Goal: Transaction & Acquisition: Purchase product/service

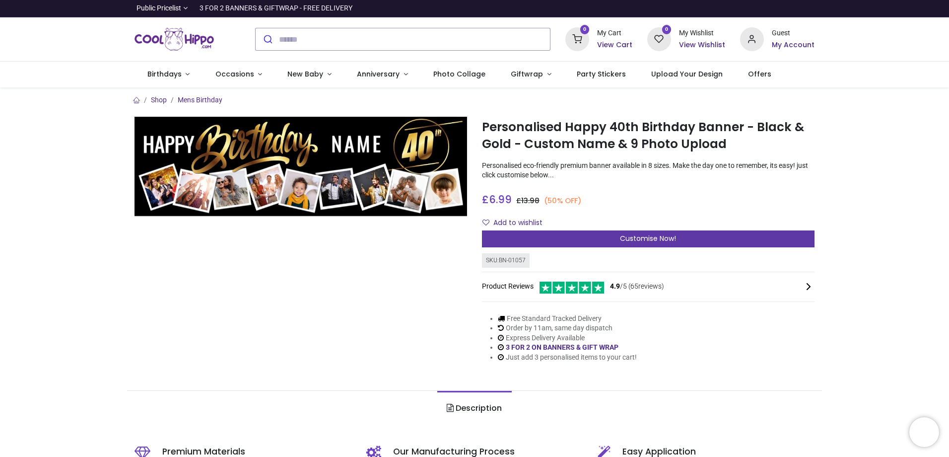
click at [683, 239] on div "Customise Now!" at bounding box center [648, 238] width 333 height 17
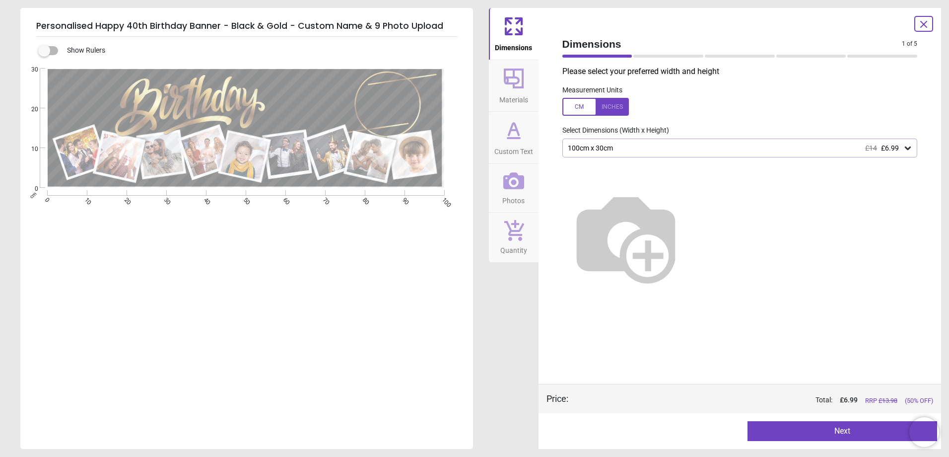
click at [907, 145] on icon at bounding box center [908, 148] width 10 height 10
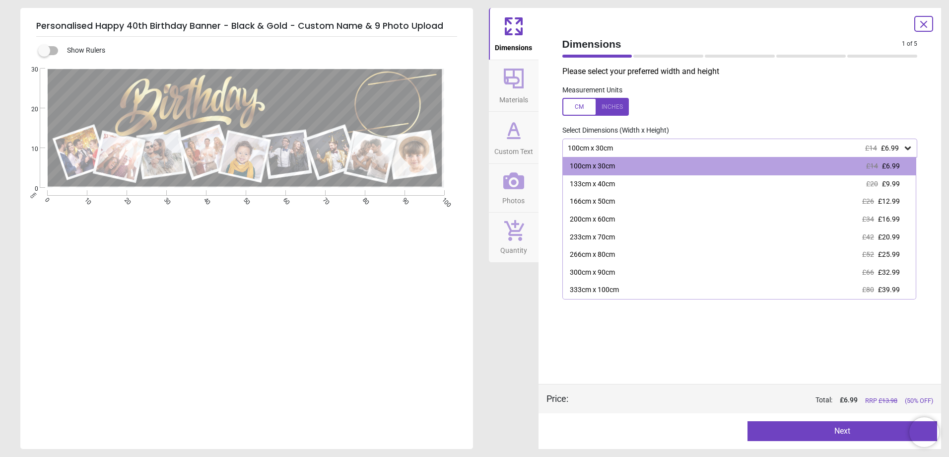
click at [813, 91] on div "Measurement Units" at bounding box center [740, 100] width 371 height 39
click at [817, 108] on label at bounding box center [741, 107] width 356 height 18
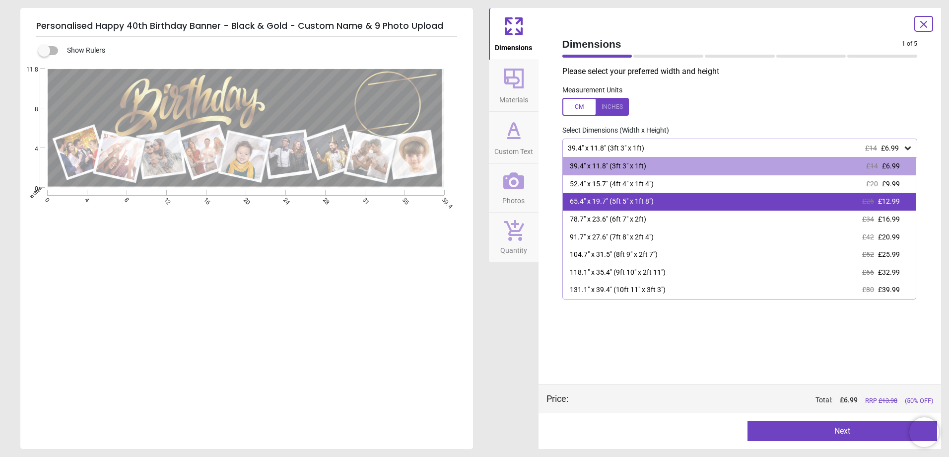
click at [903, 201] on div "65.4" x 19.7" (5ft 5" x 1ft 8") £26 £12.99" at bounding box center [740, 202] width 354 height 18
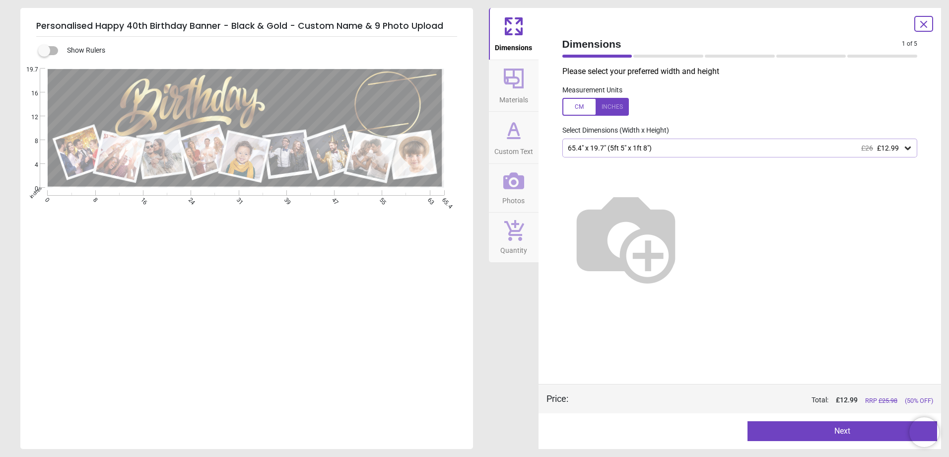
click at [518, 93] on span "Materials" at bounding box center [514, 97] width 29 height 15
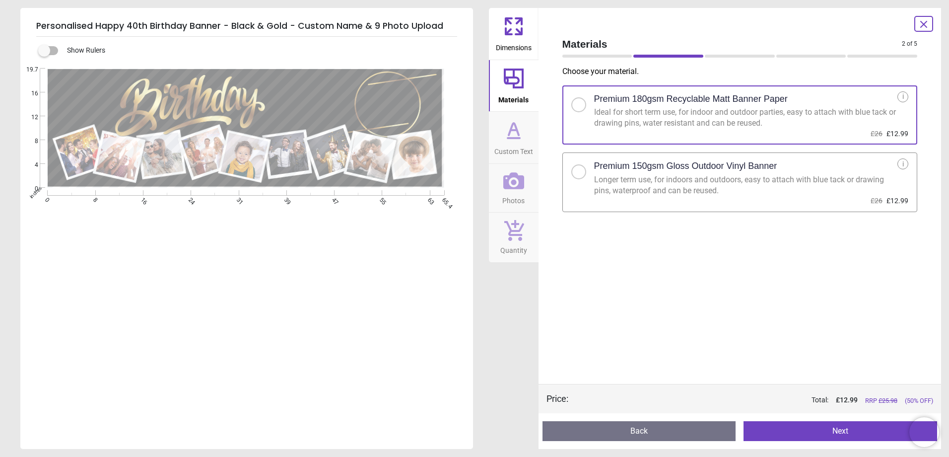
click at [515, 145] on span "Custom Text" at bounding box center [514, 149] width 39 height 15
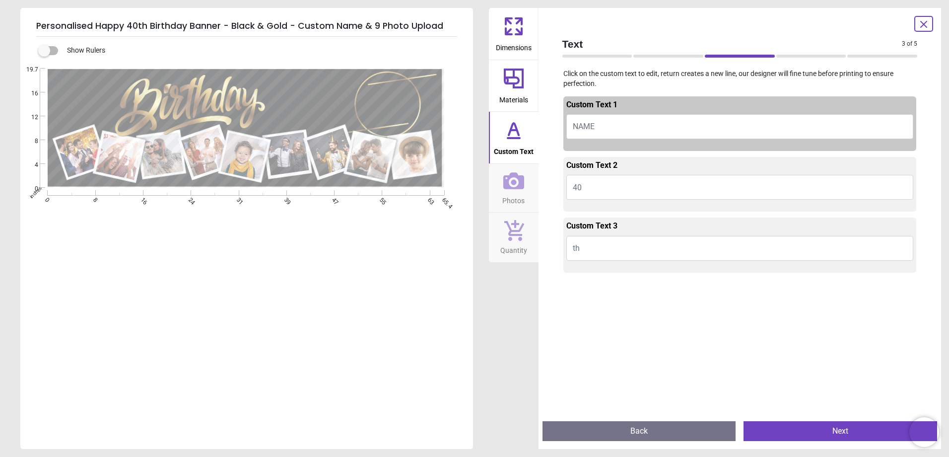
click at [618, 124] on button "NAME" at bounding box center [741, 126] width 348 height 25
type textarea "*******"
click at [601, 177] on button "40" at bounding box center [741, 187] width 348 height 25
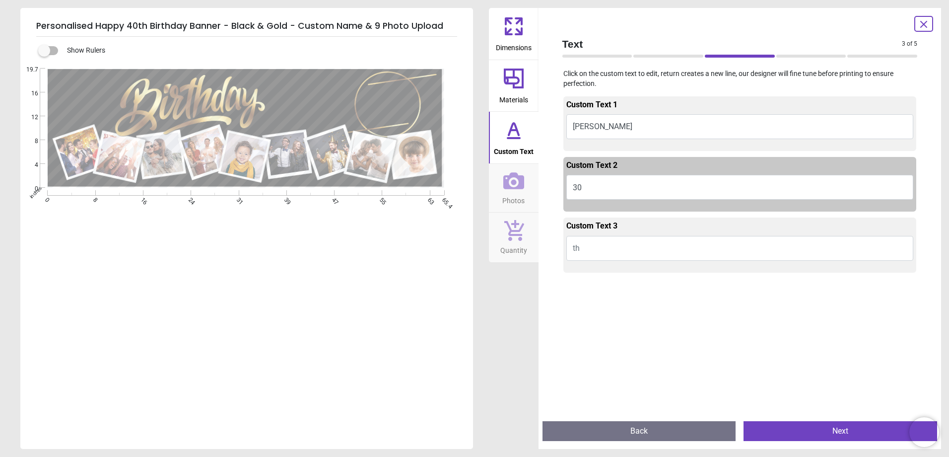
type textarea "**"
click at [582, 251] on button "th" at bounding box center [741, 248] width 348 height 25
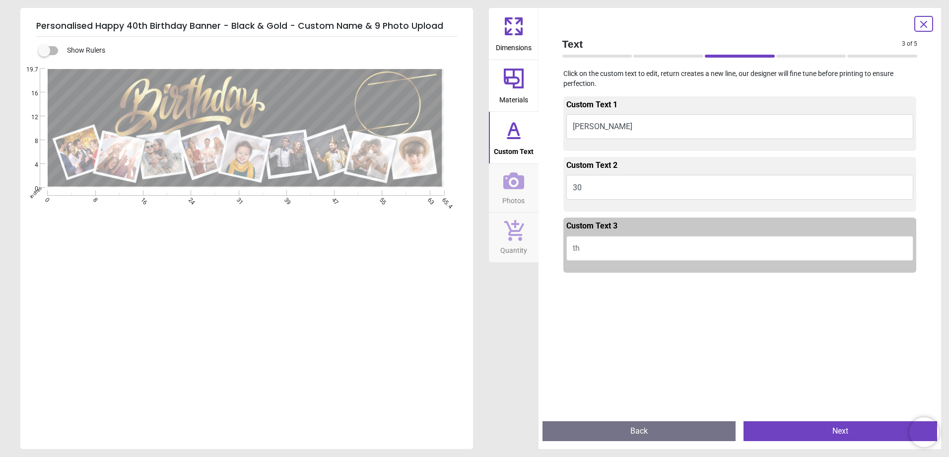
type textarea "*"
type textarea "**"
click at [516, 189] on icon at bounding box center [514, 180] width 21 height 21
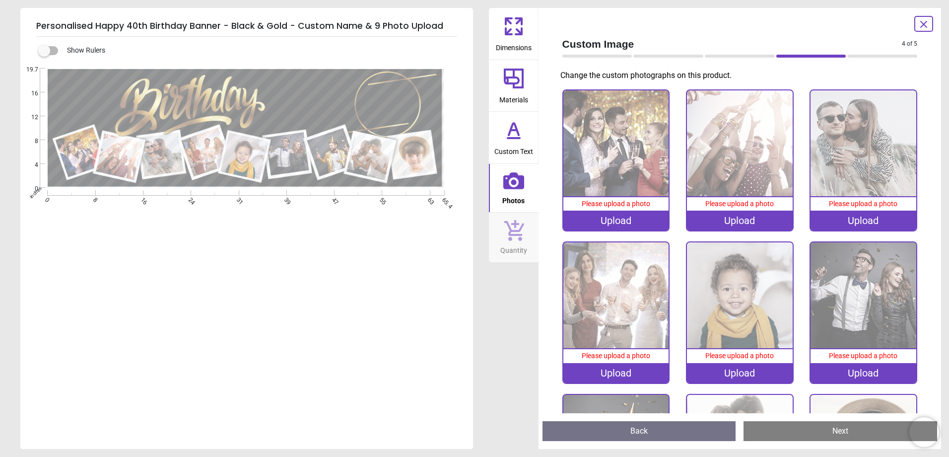
click at [518, 81] on icon at bounding box center [514, 79] width 20 height 20
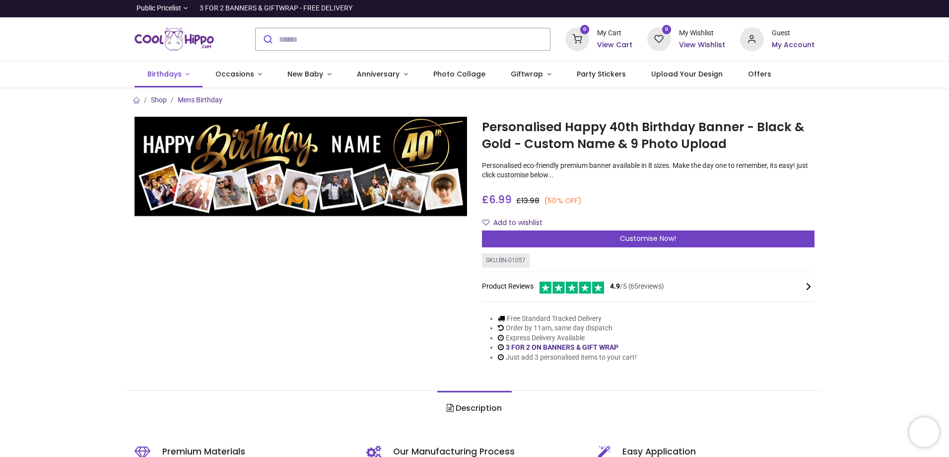
click at [170, 74] on span "Birthdays" at bounding box center [164, 74] width 34 height 10
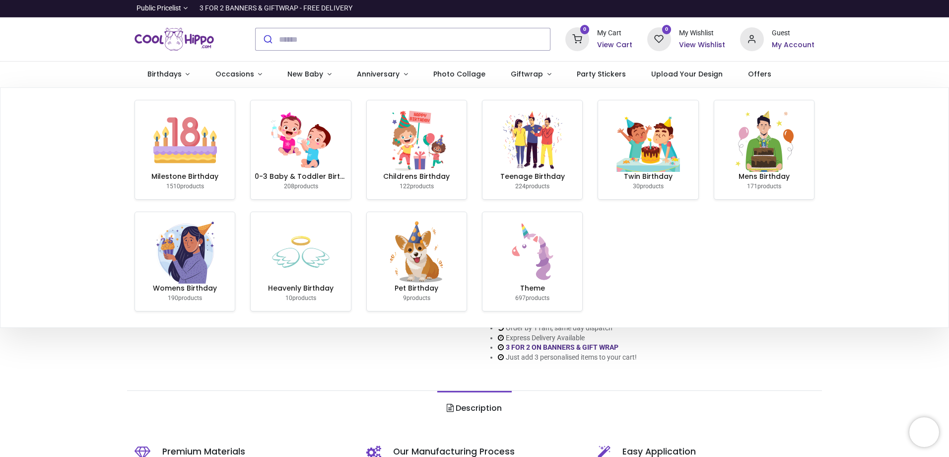
click at [782, 361] on div "Free Standard Tracked Delivery Order by 11am, same day dispatch Express Deliver…" at bounding box center [648, 338] width 333 height 65
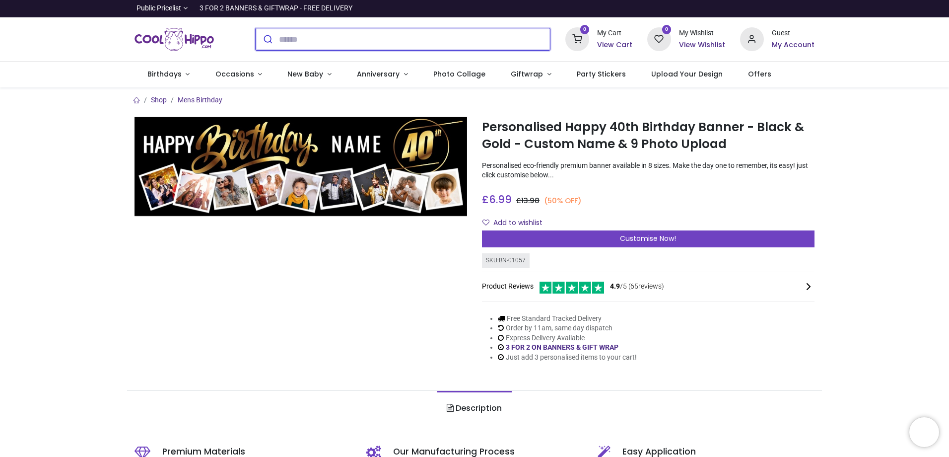
click at [389, 38] on input "search" at bounding box center [414, 39] width 271 height 22
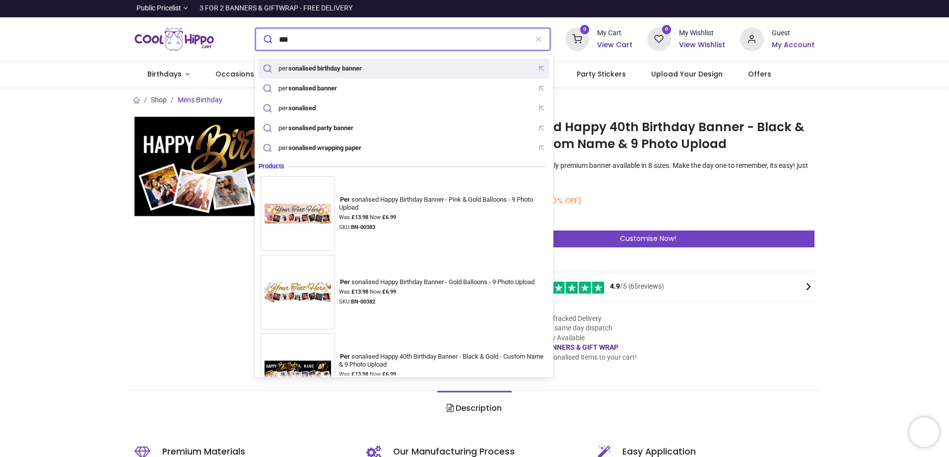
click at [352, 61] on div "per sonalised birthday banner" at bounding box center [404, 68] width 287 height 15
type input "**********"
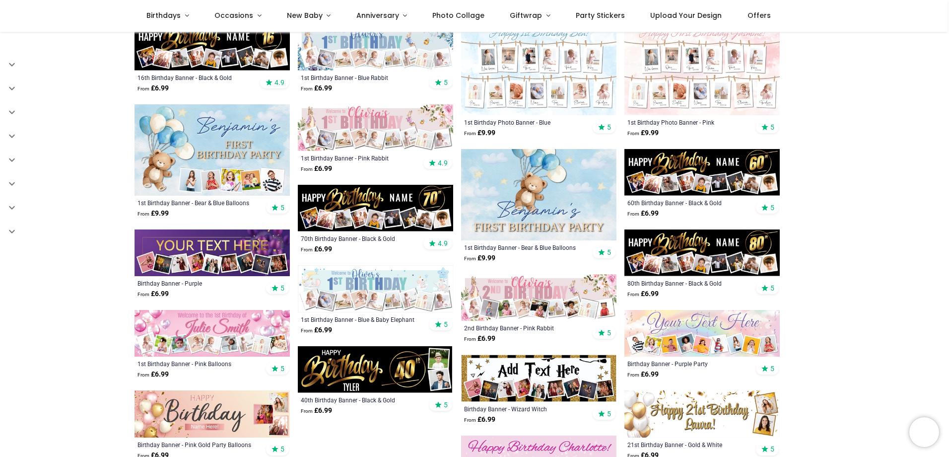
scroll to position [298, 0]
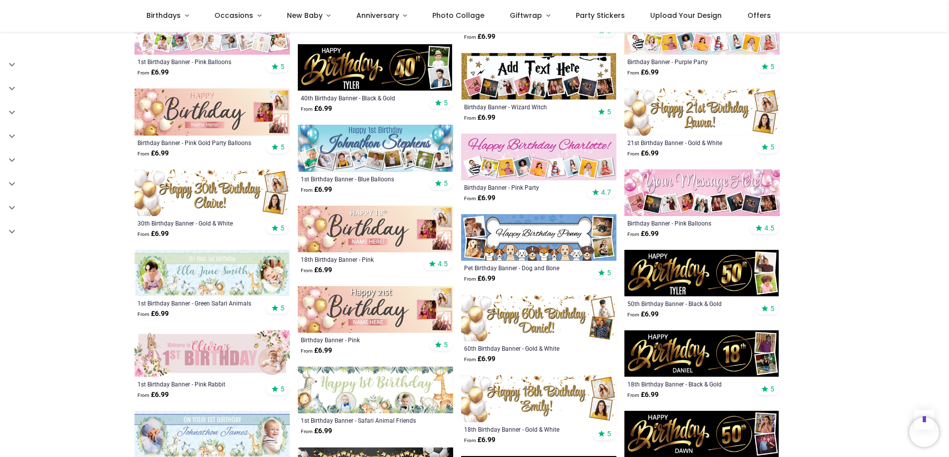
scroll to position [596, 0]
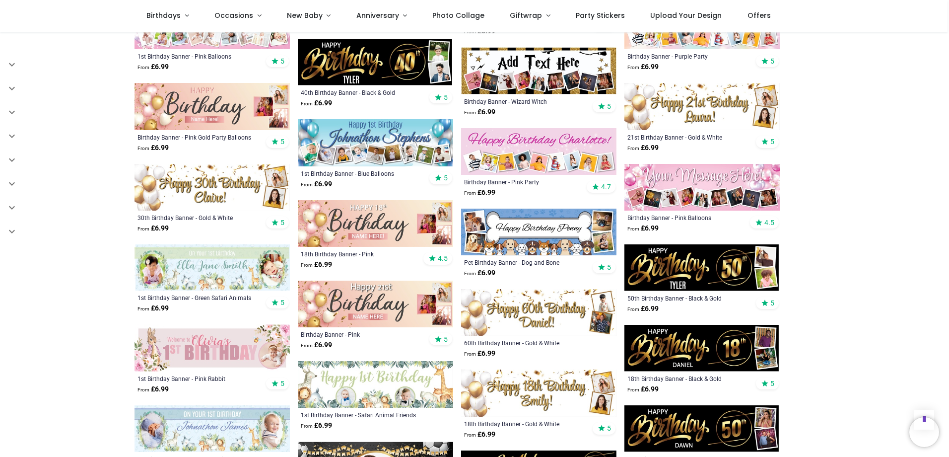
click at [383, 296] on img at bounding box center [375, 304] width 155 height 47
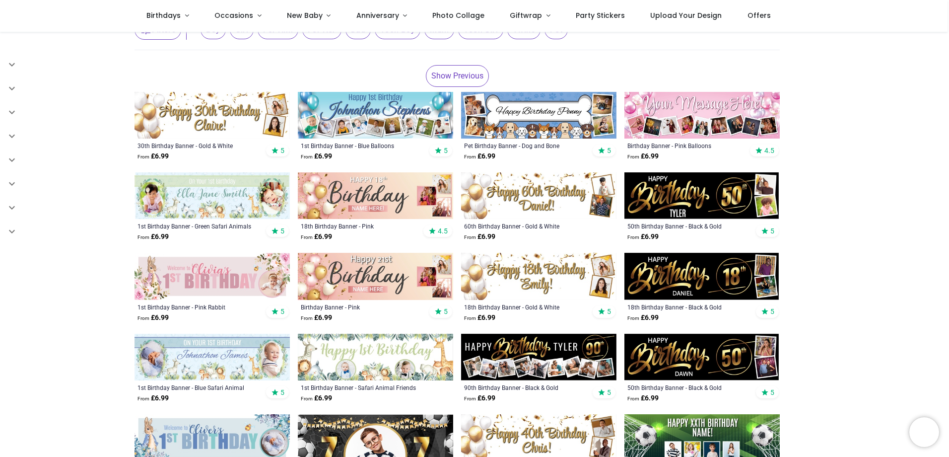
scroll to position [99, 0]
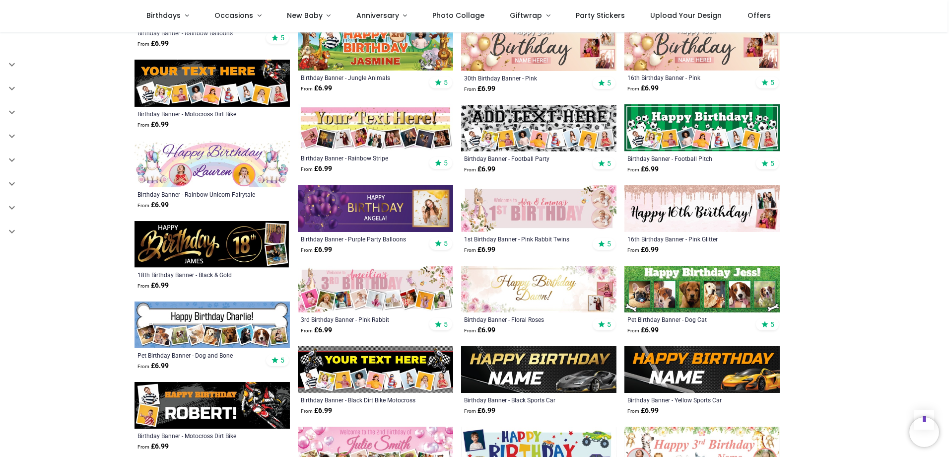
scroll to position [944, 0]
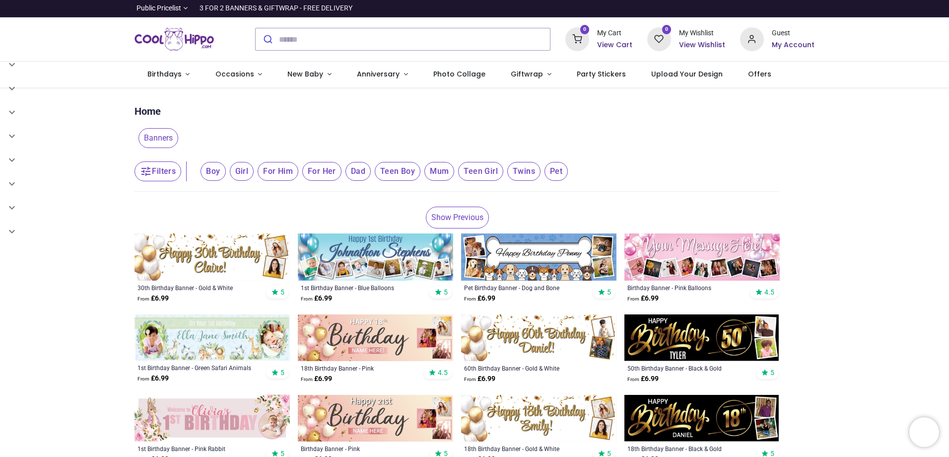
click at [225, 171] on span "For Her" at bounding box center [213, 171] width 25 height 19
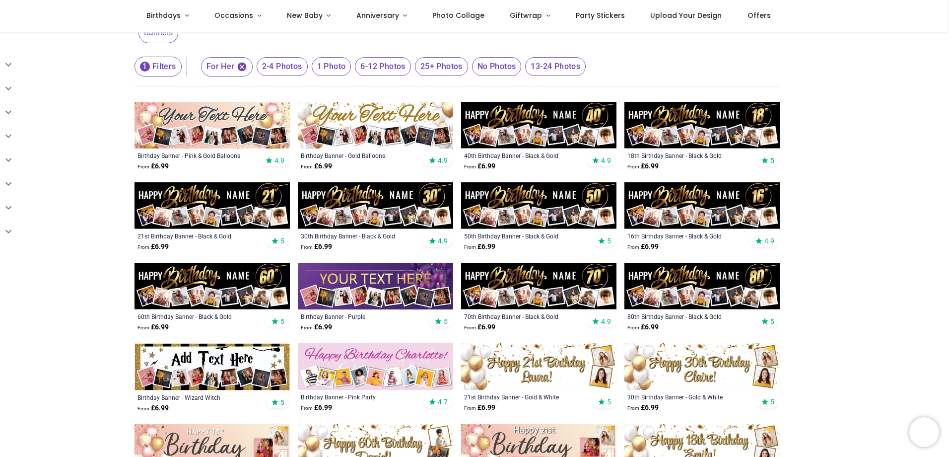
scroll to position [199, 0]
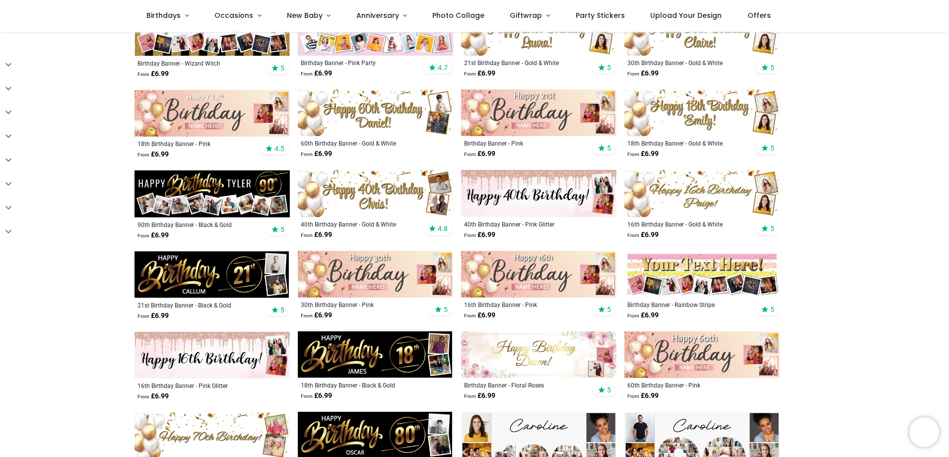
scroll to position [397, 0]
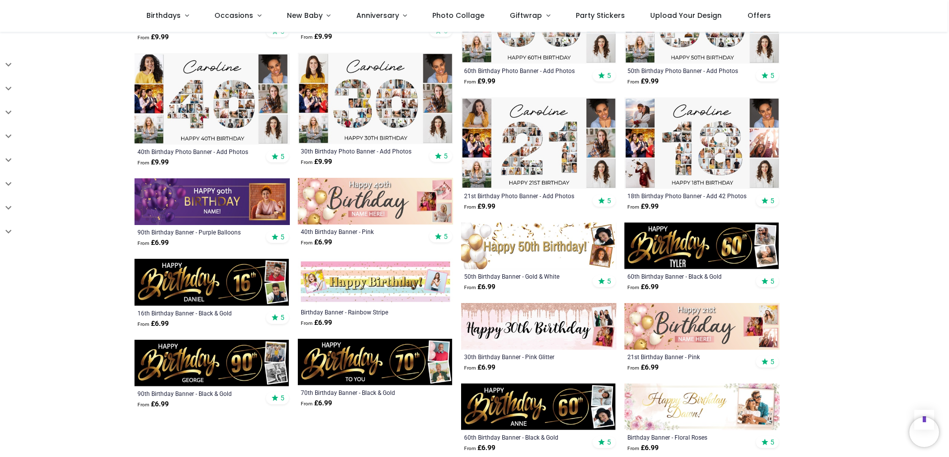
scroll to position [1092, 0]
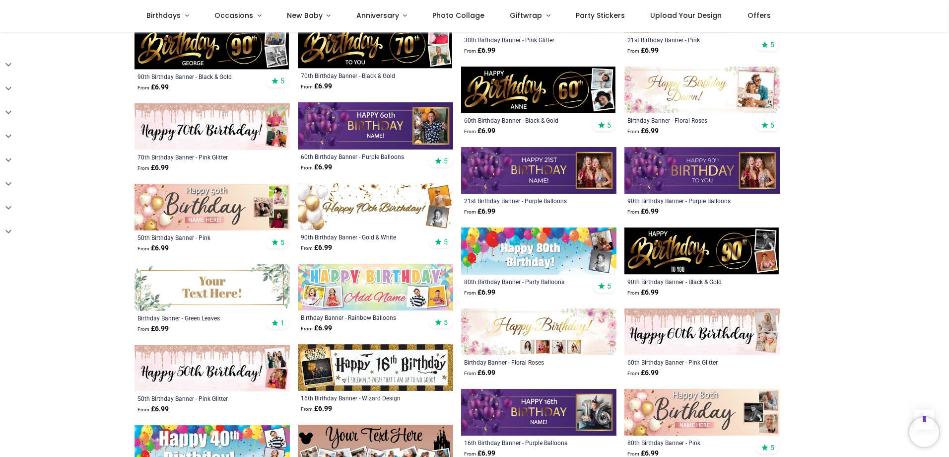
scroll to position [1390, 0]
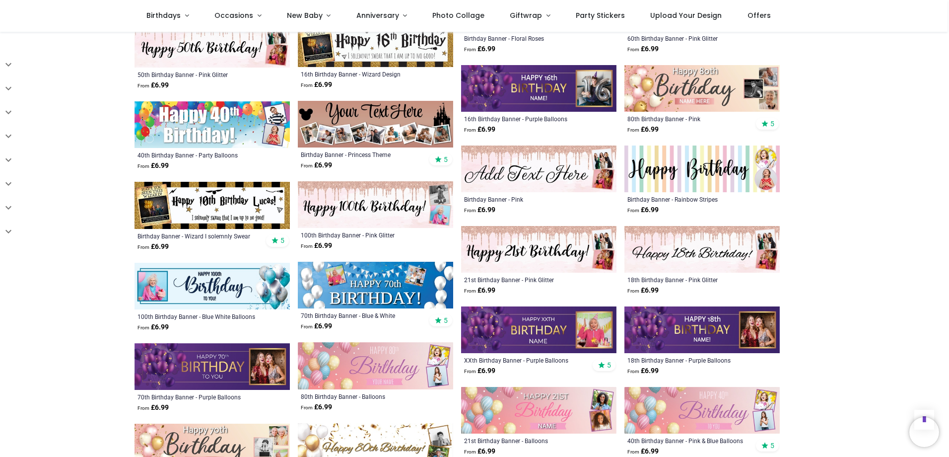
scroll to position [1688, 0]
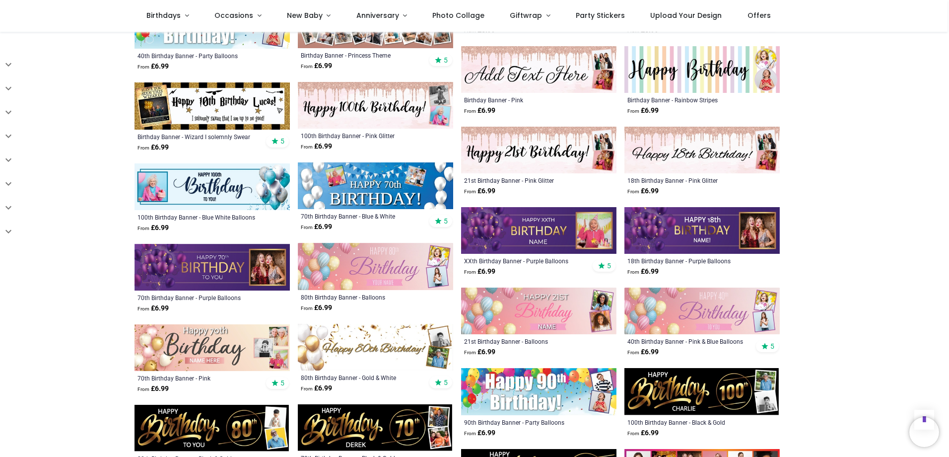
click at [539, 298] on img at bounding box center [538, 311] width 155 height 47
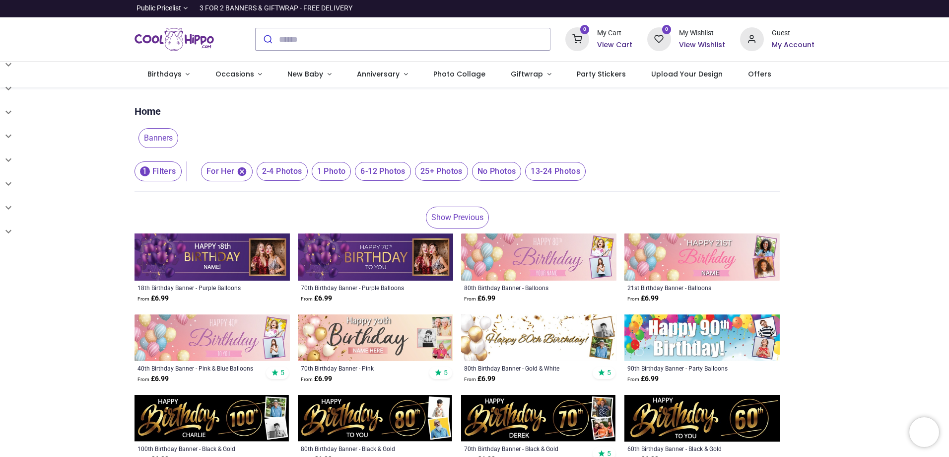
click at [291, 169] on span "2-4 Photos" at bounding box center [282, 171] width 51 height 19
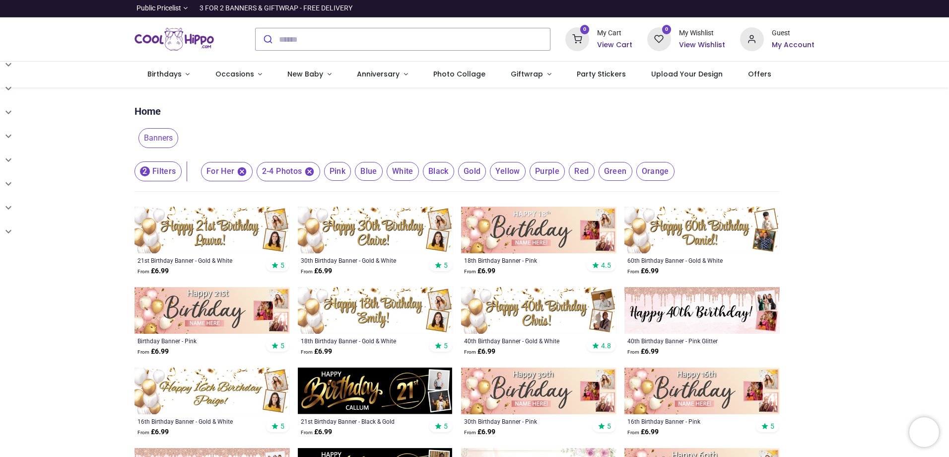
click at [170, 169] on button "2 Filters" at bounding box center [158, 171] width 47 height 20
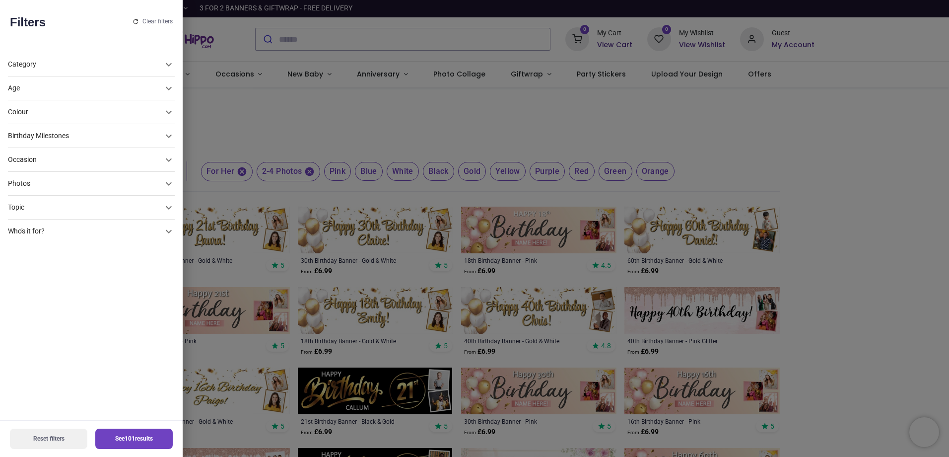
click at [567, 130] on div at bounding box center [474, 228] width 949 height 457
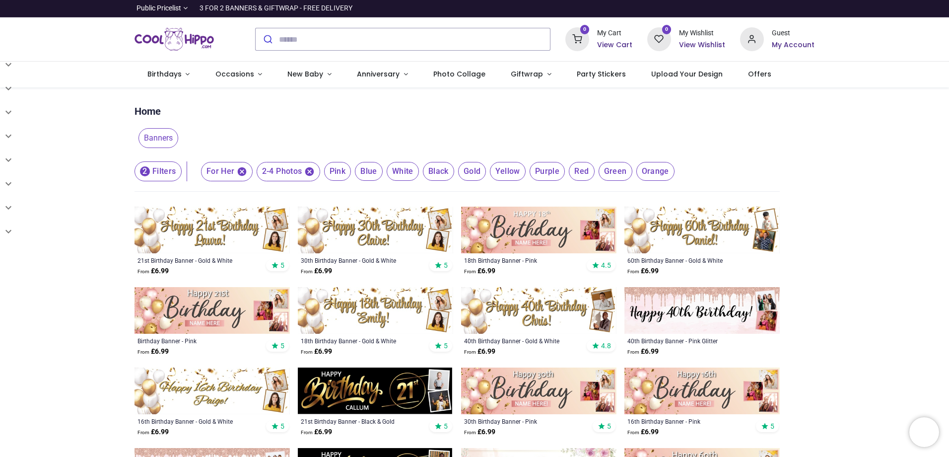
click at [335, 172] on span "Pink" at bounding box center [337, 171] width 27 height 19
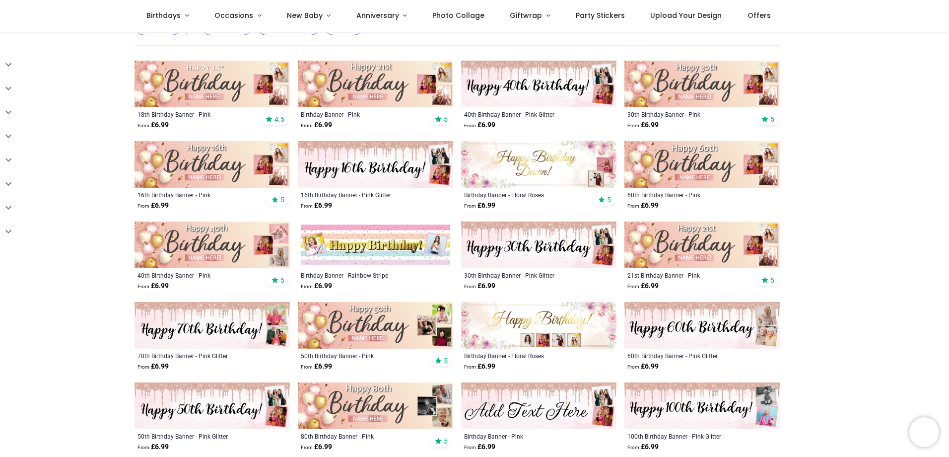
scroll to position [99, 0]
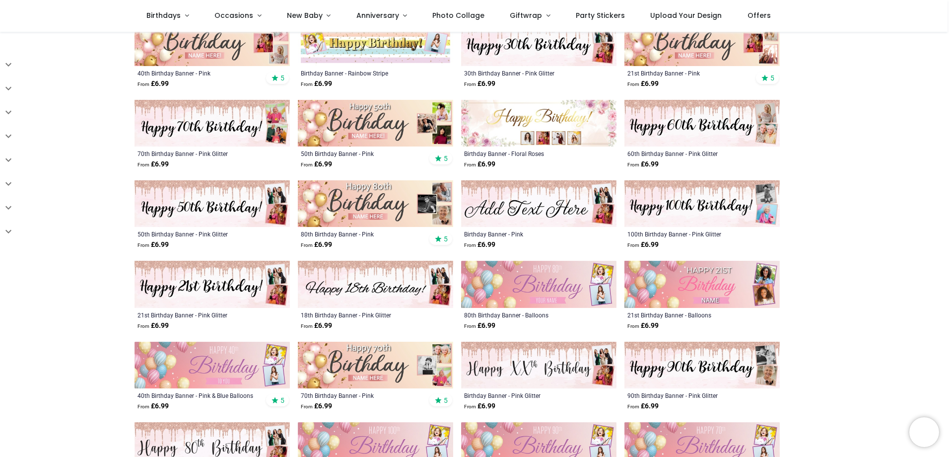
scroll to position [298, 0]
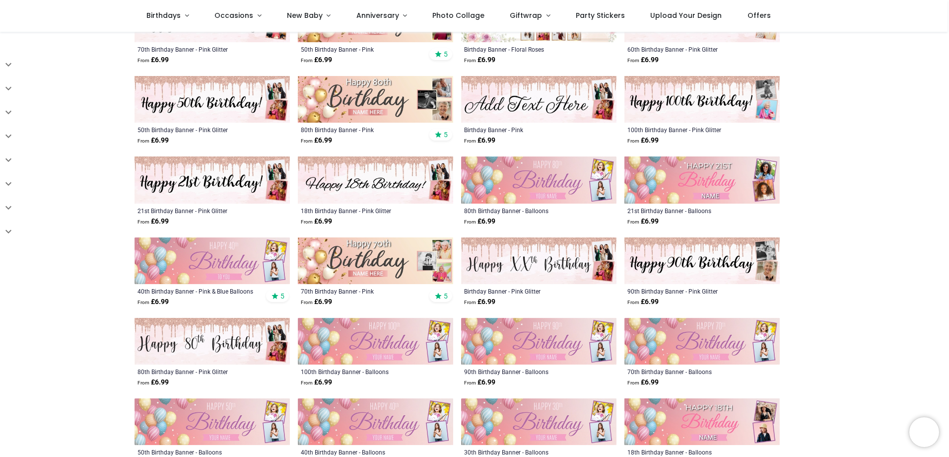
scroll to position [497, 0]
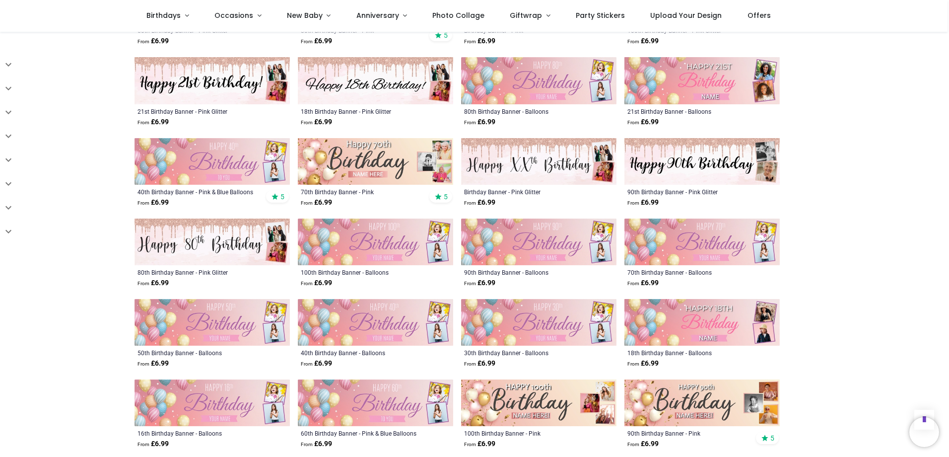
click at [558, 311] on img at bounding box center [538, 322] width 155 height 47
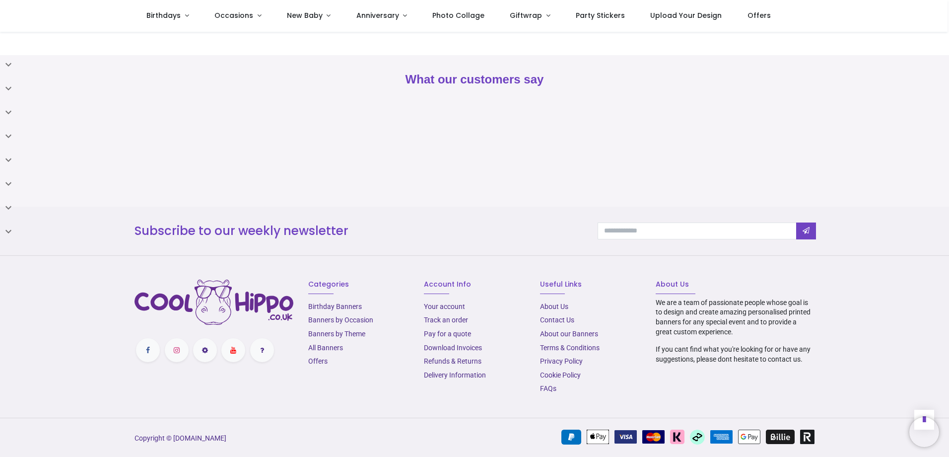
scroll to position [157, 0]
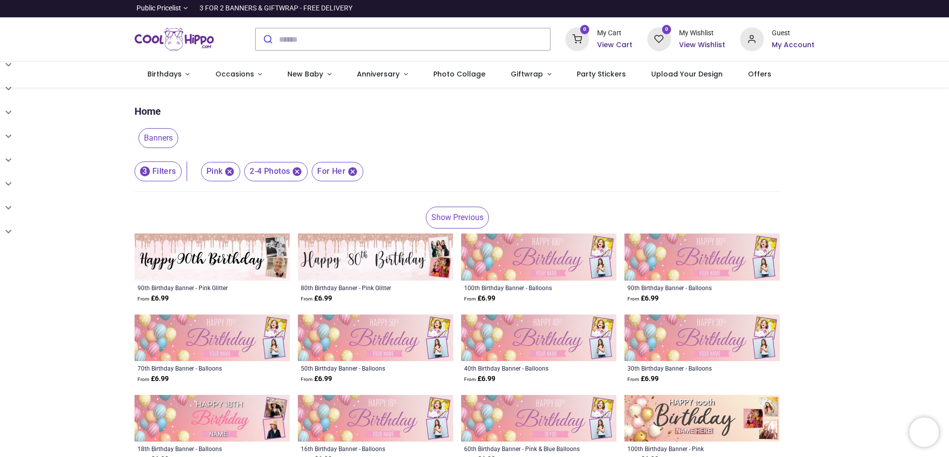
click at [443, 210] on link "Show Previous" at bounding box center [457, 218] width 63 height 22
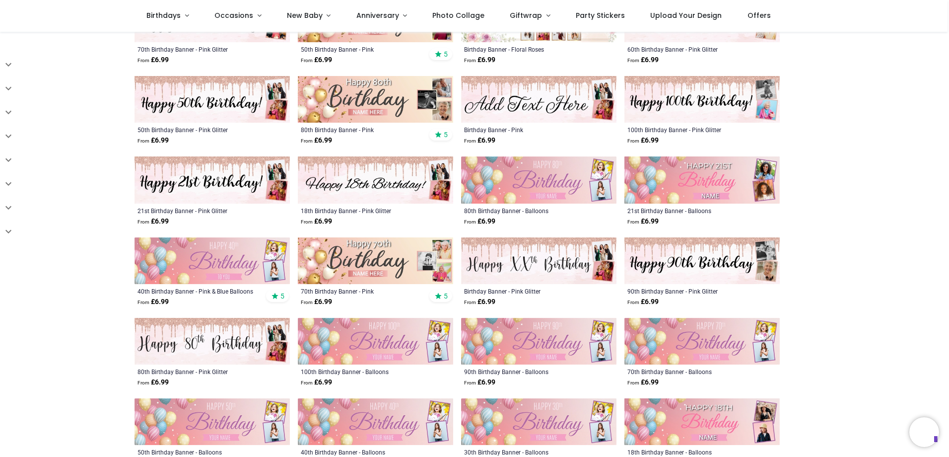
scroll to position [546, 0]
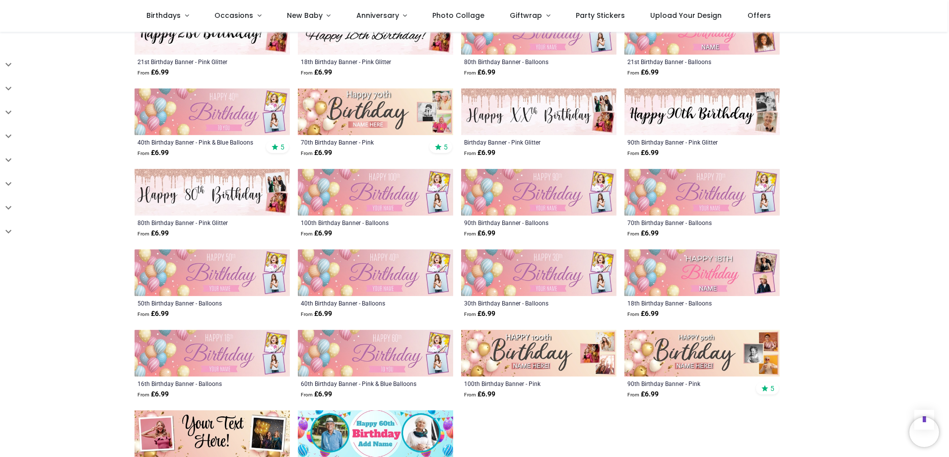
click at [706, 275] on img at bounding box center [702, 272] width 155 height 47
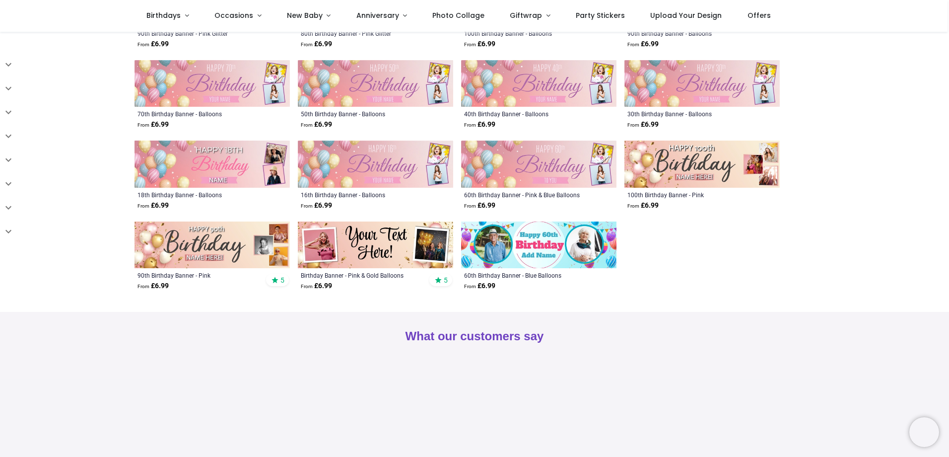
scroll to position [99, 0]
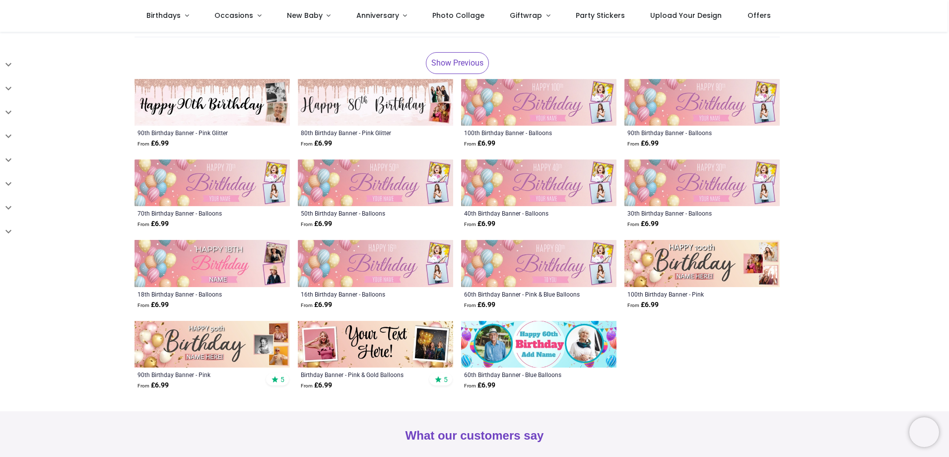
click at [709, 193] on img at bounding box center [702, 182] width 155 height 47
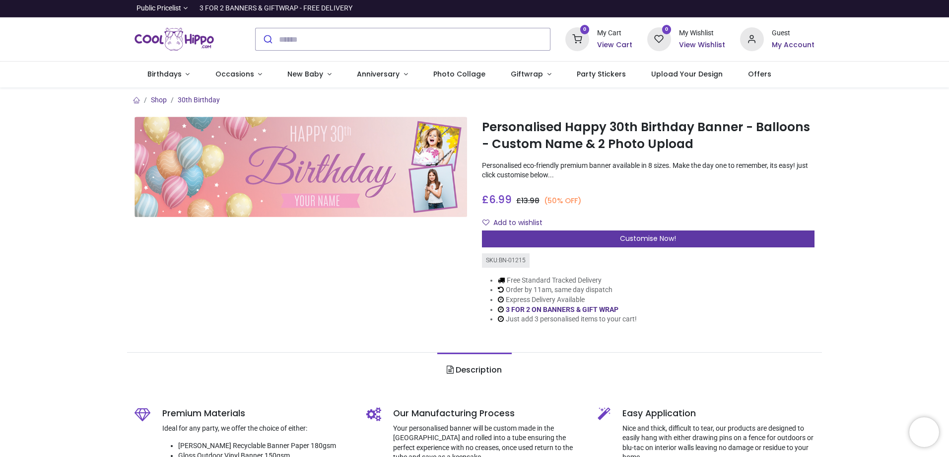
click at [614, 234] on div "Customise Now!" at bounding box center [648, 238] width 333 height 17
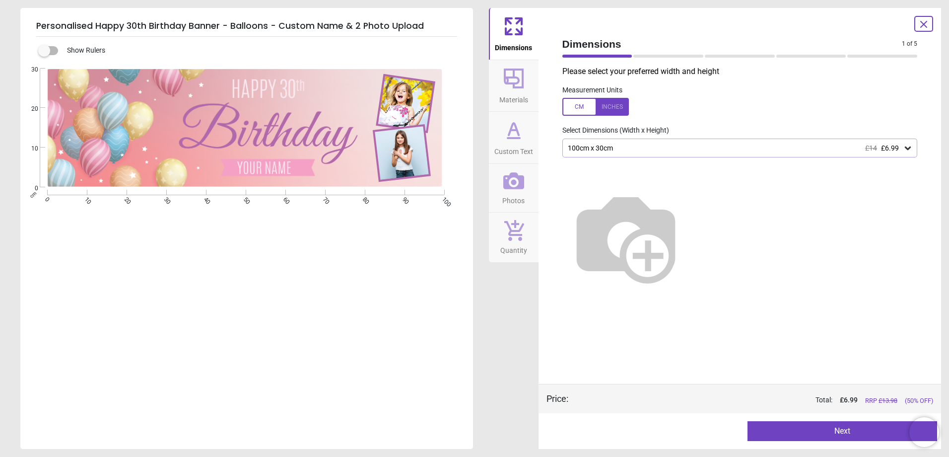
click at [586, 104] on div at bounding box center [596, 107] width 67 height 18
click at [680, 153] on div "39.4" x 11.8" (3ft 3" x 1ft) £14 £6.99" at bounding box center [741, 148] width 356 height 19
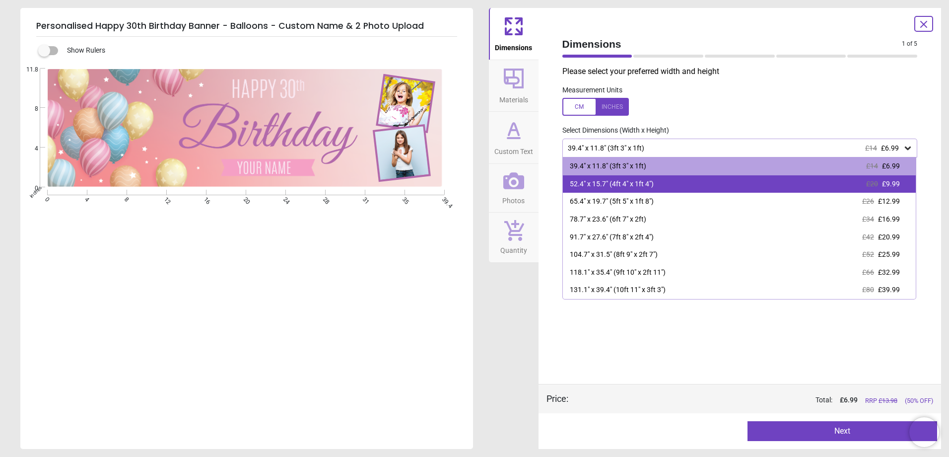
click at [658, 187] on div "52.4" x 15.7" (4ft 4" x 1ft 4") £20 £9.99" at bounding box center [740, 184] width 354 height 18
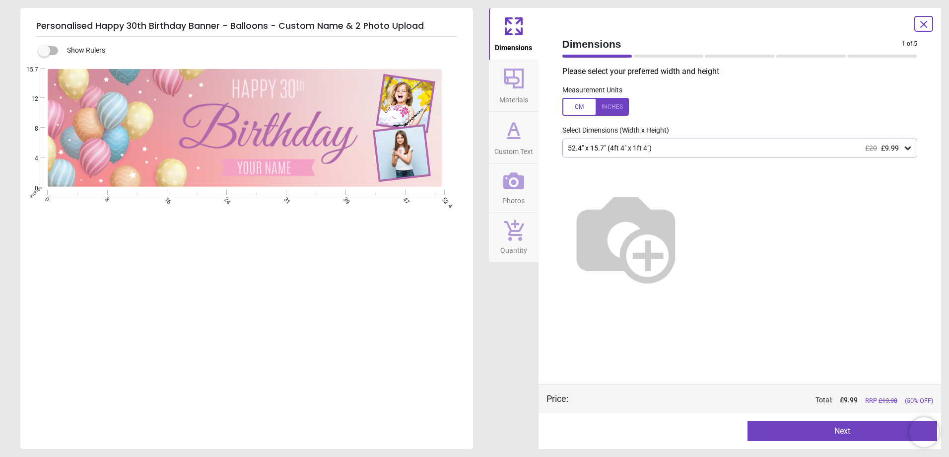
click at [514, 100] on span "Materials" at bounding box center [514, 97] width 29 height 15
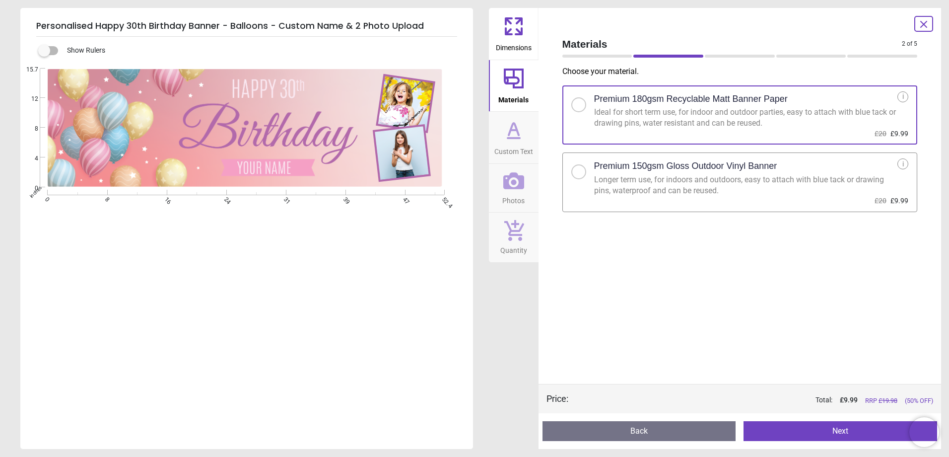
click at [514, 141] on icon at bounding box center [514, 130] width 24 height 24
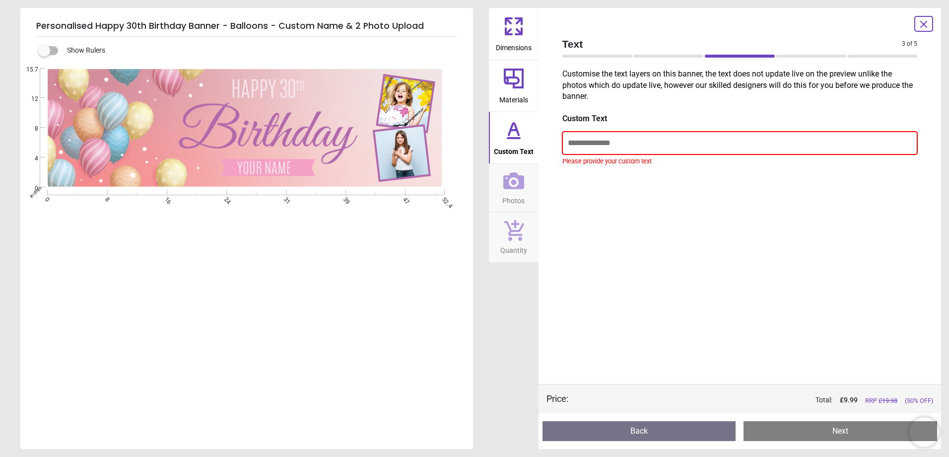
click at [616, 141] on input "text" at bounding box center [741, 143] width 356 height 23
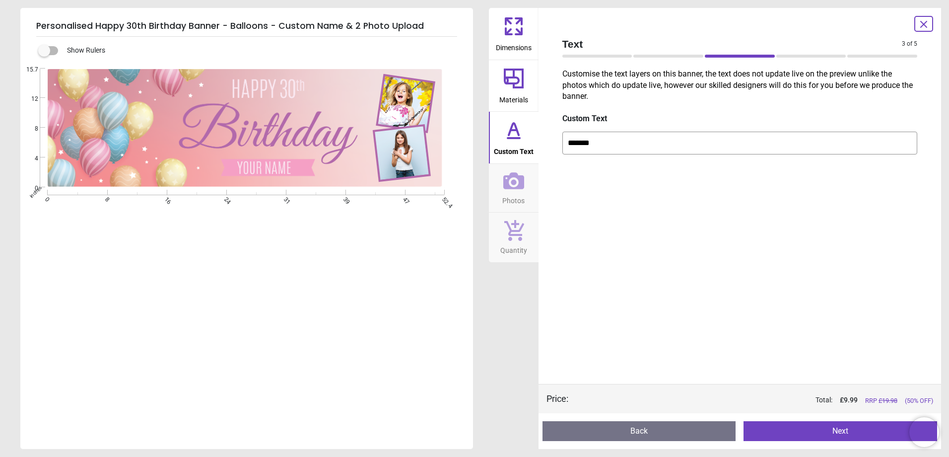
type input "*******"
click at [692, 300] on div "Customise the text layers on this banner, the text does not update live on the …" at bounding box center [740, 225] width 371 height 318
click at [521, 89] on icon at bounding box center [514, 79] width 24 height 24
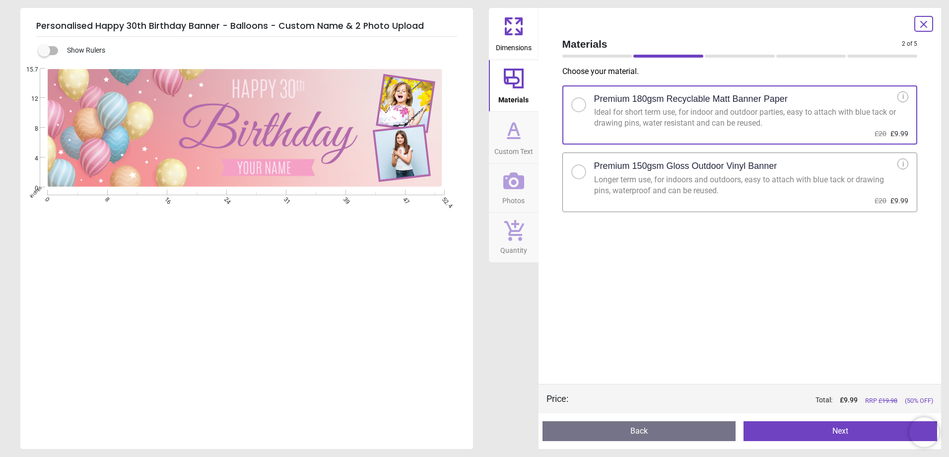
click at [511, 126] on icon at bounding box center [514, 129] width 10 height 12
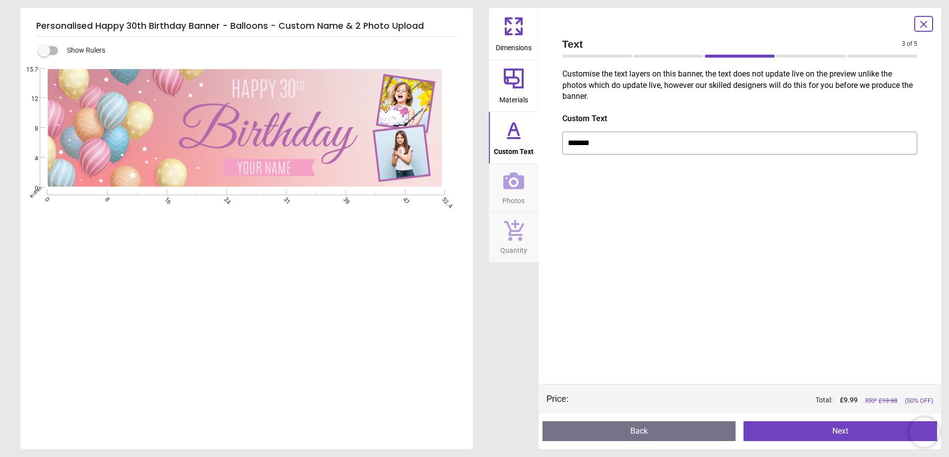
click at [516, 180] on icon at bounding box center [514, 180] width 21 height 21
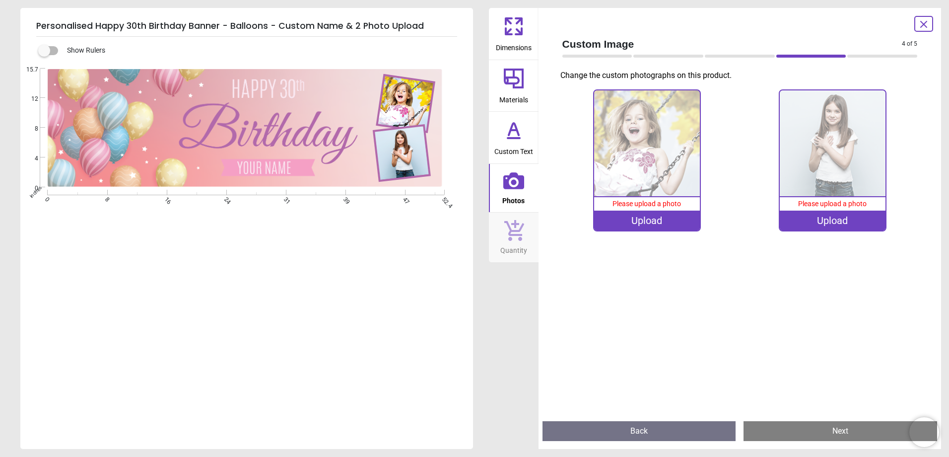
click at [511, 224] on icon at bounding box center [514, 230] width 21 height 22
click at [504, 91] on span "Materials" at bounding box center [514, 97] width 29 height 15
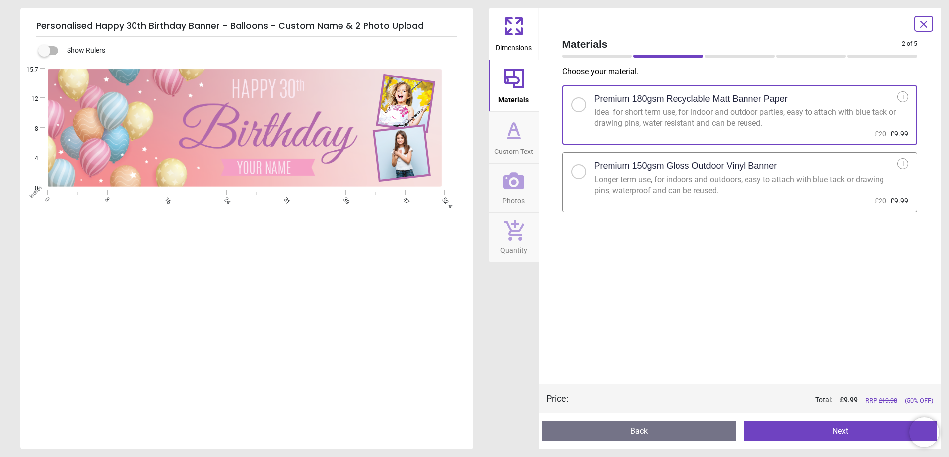
click at [510, 37] on icon at bounding box center [514, 26] width 24 height 24
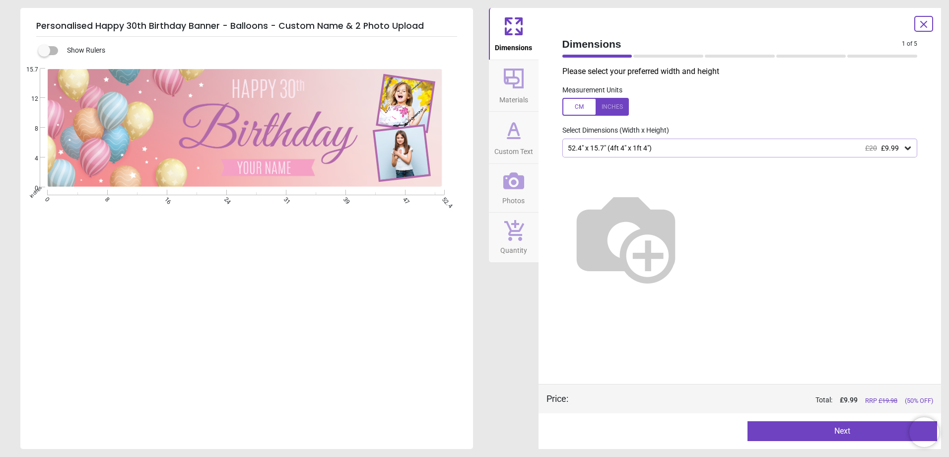
click at [526, 119] on button "Custom Text" at bounding box center [514, 138] width 50 height 52
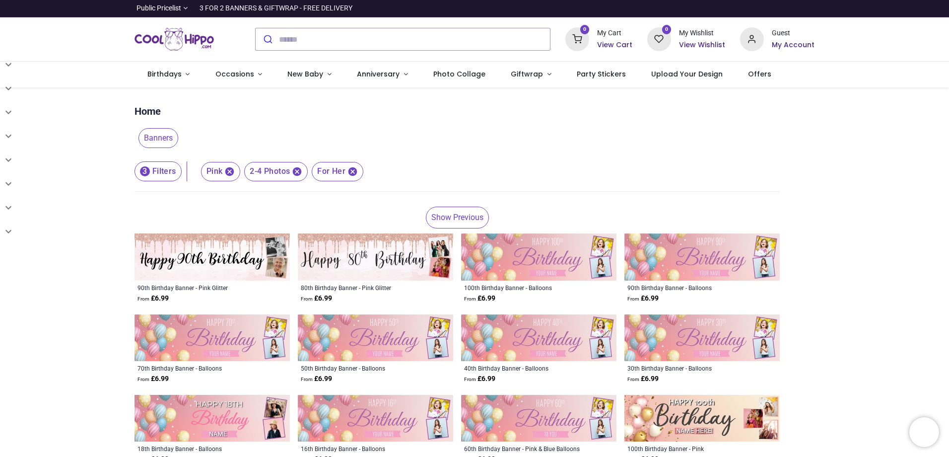
click at [455, 205] on section "**********" at bounding box center [458, 332] width 646 height 466
click at [457, 214] on link "Show Previous" at bounding box center [457, 218] width 63 height 22
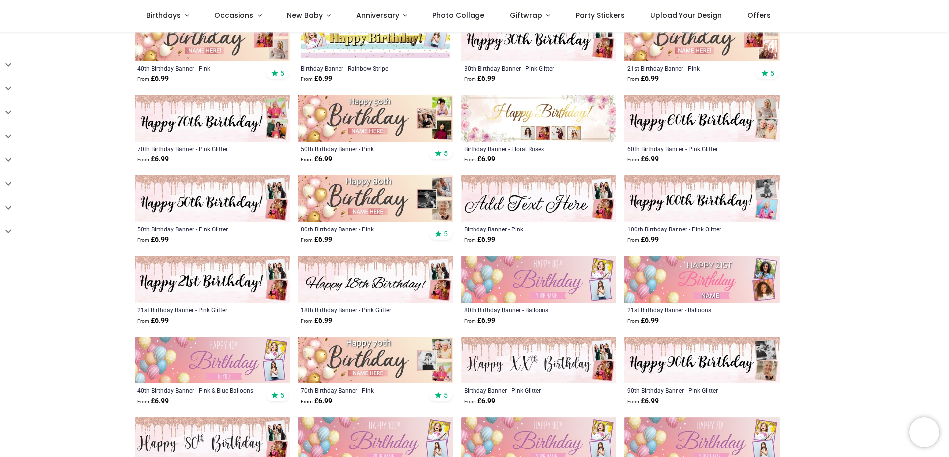
scroll to position [248, 0]
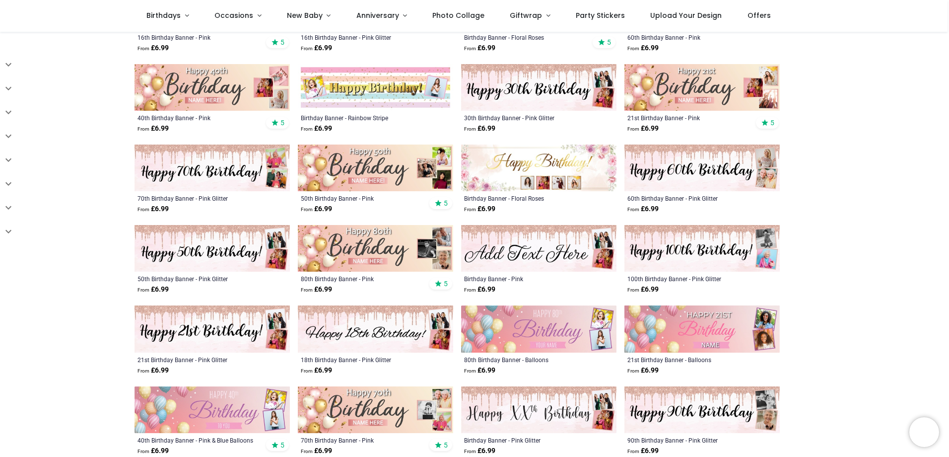
click at [556, 176] on img at bounding box center [538, 168] width 155 height 47
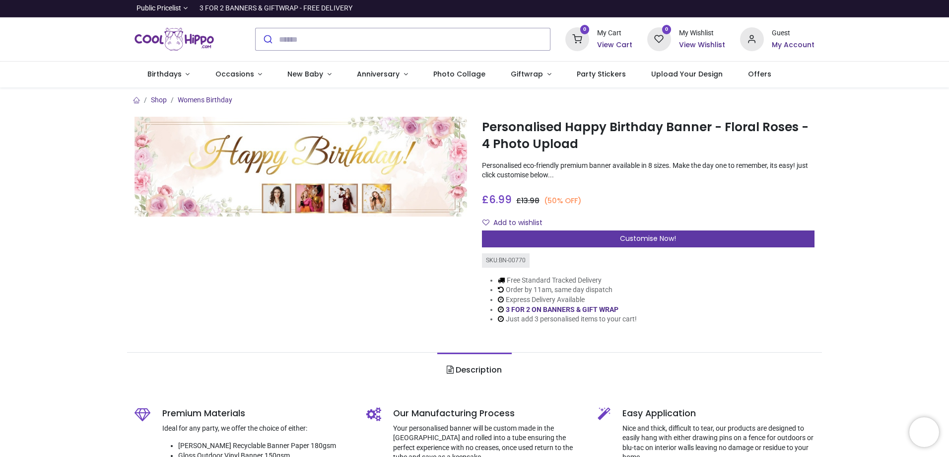
click at [661, 240] on span "Customise Now!" at bounding box center [648, 238] width 56 height 10
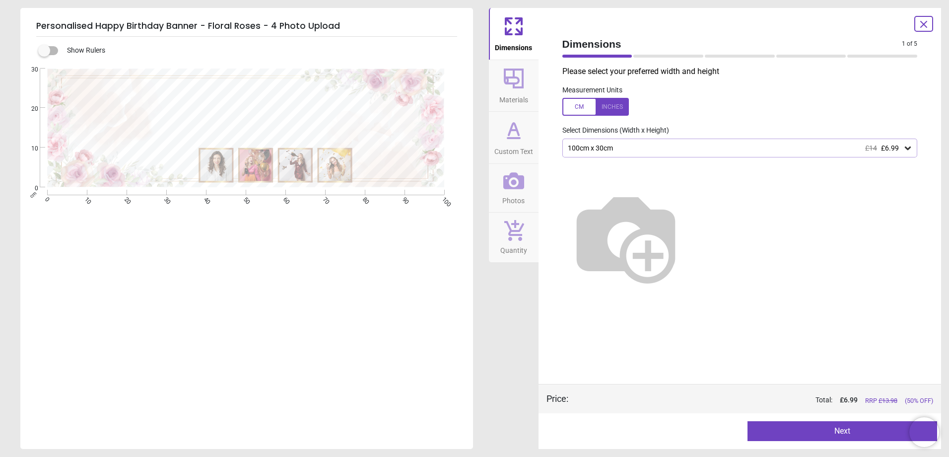
click at [501, 123] on button "Custom Text" at bounding box center [514, 138] width 50 height 52
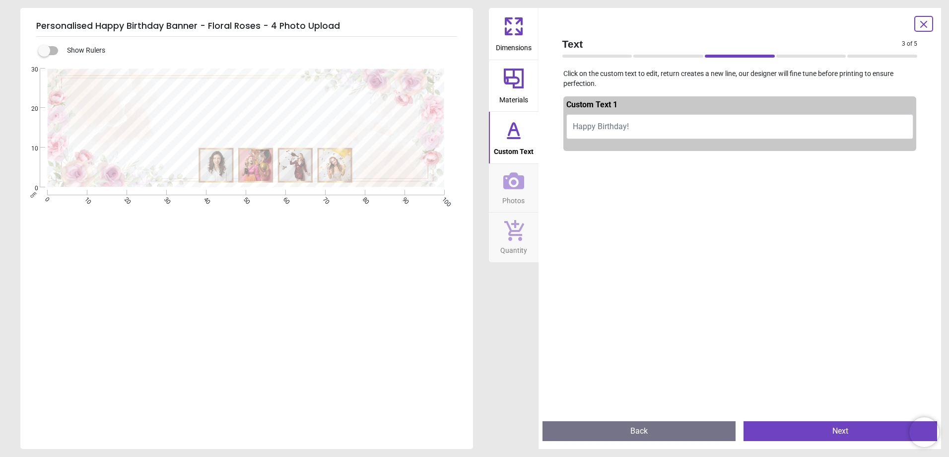
click at [597, 127] on span "Happy Birthday!" at bounding box center [601, 126] width 56 height 9
click at [639, 128] on button "Happy Birthday!" at bounding box center [741, 126] width 348 height 25
type textarea "**********"
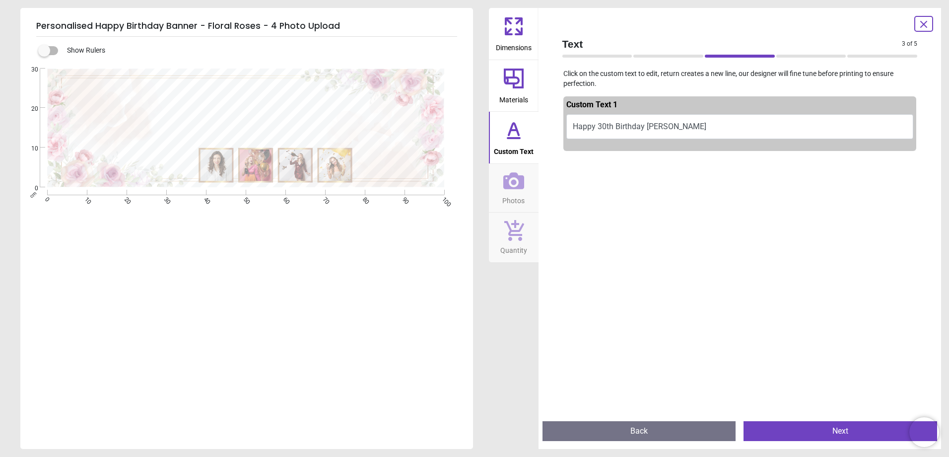
click at [731, 217] on div at bounding box center [741, 383] width 354 height 457
click at [523, 189] on icon at bounding box center [514, 180] width 21 height 21
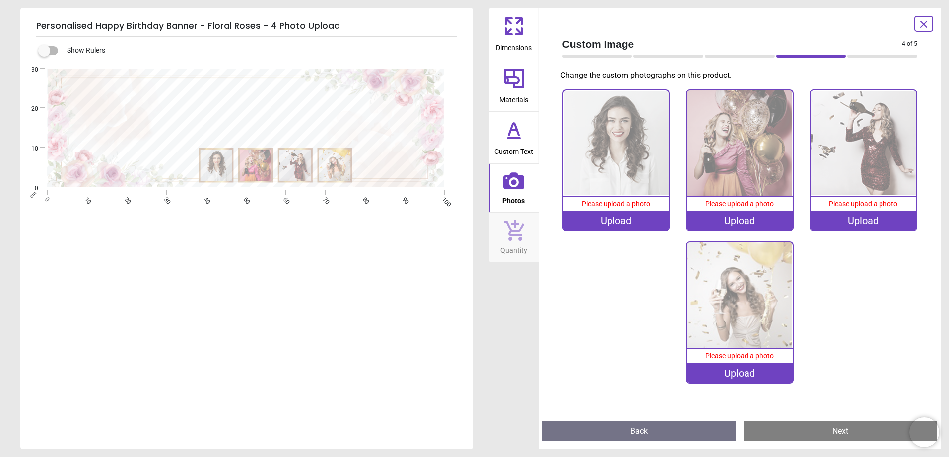
click at [616, 220] on div "Upload" at bounding box center [617, 221] width 106 height 20
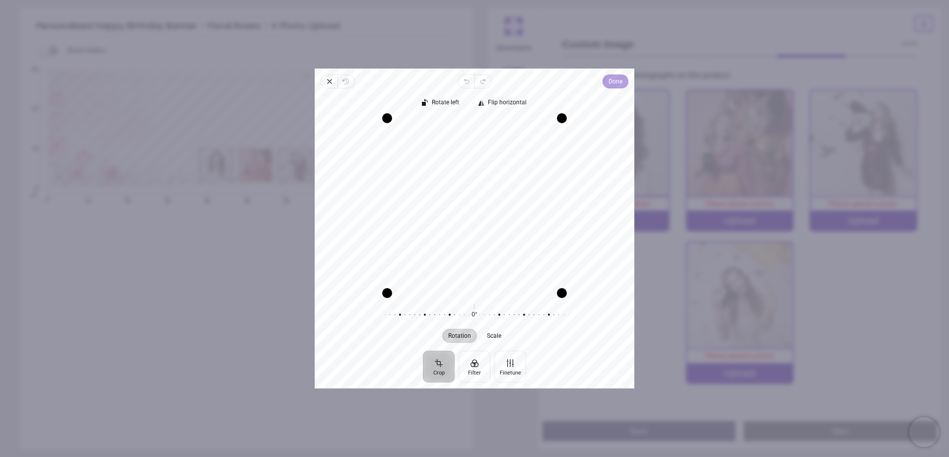
click at [611, 83] on span "Done" at bounding box center [616, 81] width 14 height 12
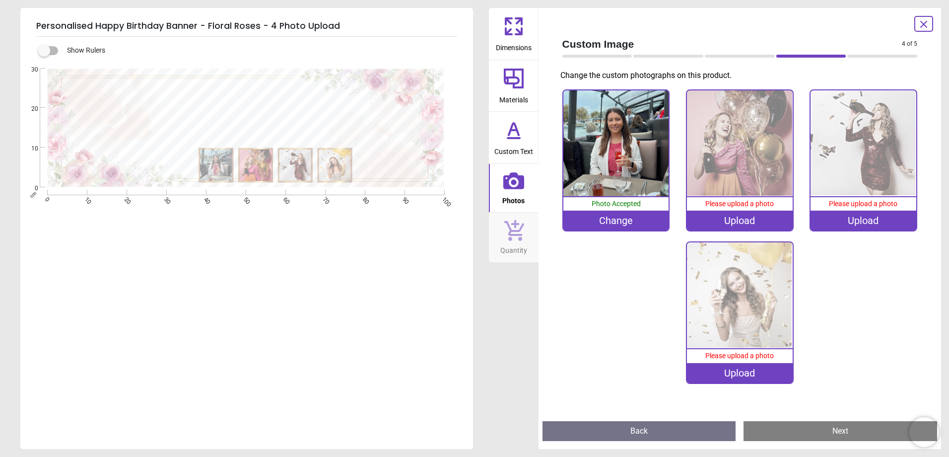
click at [257, 166] on image at bounding box center [257, 165] width 32 height 32
click at [733, 217] on div "Upload" at bounding box center [740, 221] width 106 height 20
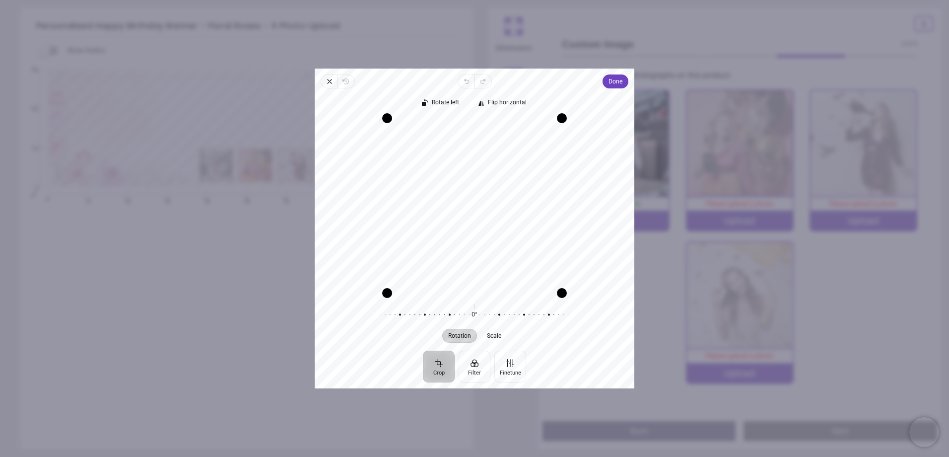
drag, startPoint x: 473, startPoint y: 202, endPoint x: 484, endPoint y: 235, distance: 34.5
click at [484, 235] on div "Recenter" at bounding box center [475, 205] width 304 height 175
click at [615, 81] on span "Done" at bounding box center [616, 81] width 14 height 12
